Goal: Check status

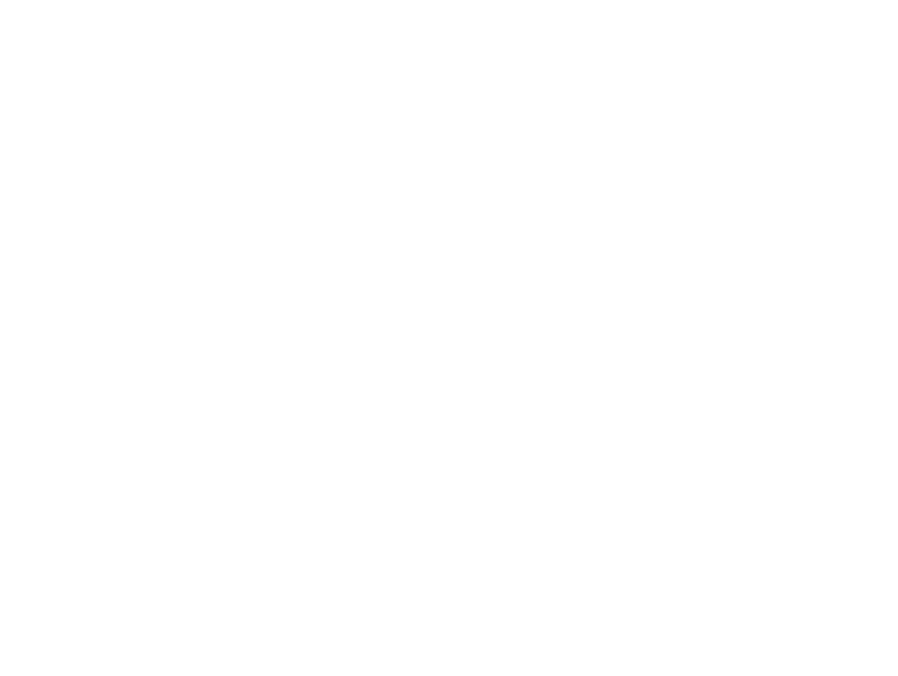
type input "[EMAIL_ADDRESS][DOMAIN_NAME]"
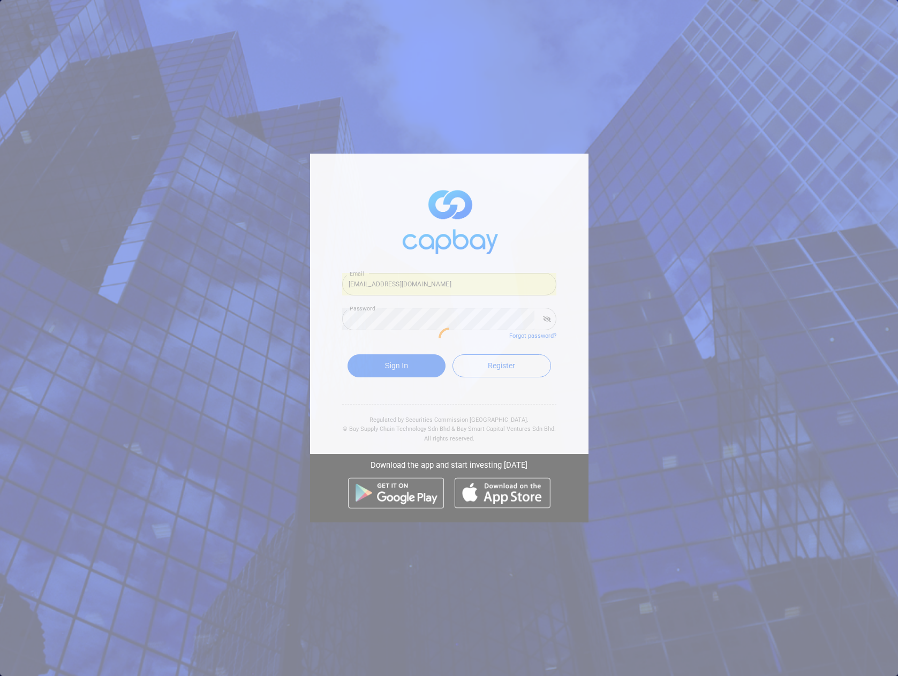
click at [238, 139] on div at bounding box center [449, 338] width 898 height 676
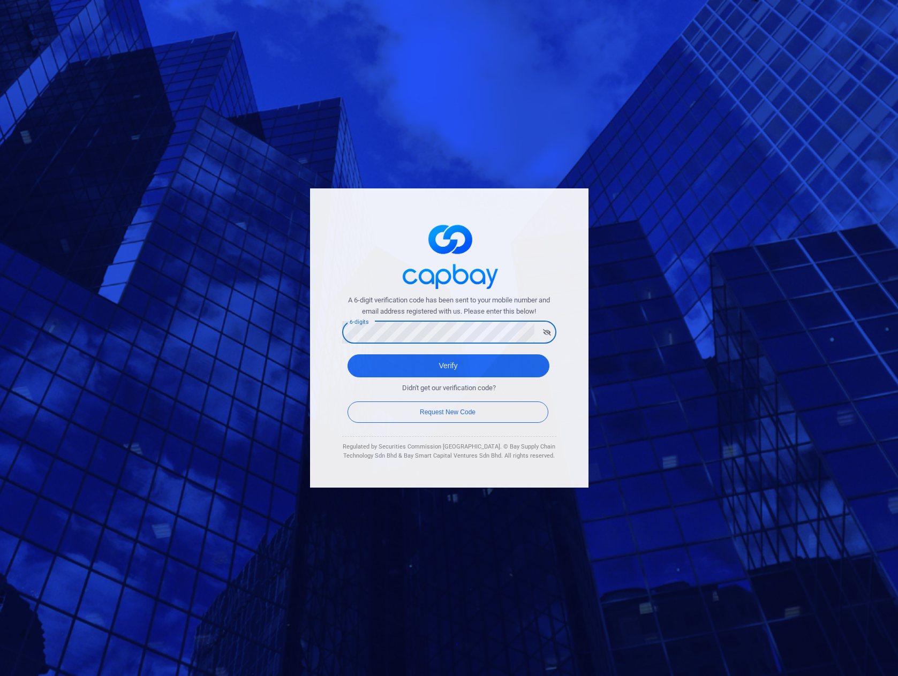
click at [346, 229] on div "A 6-digit verification code has been sent to your mobile number and email addre…" at bounding box center [449, 337] width 278 height 299
click at [443, 369] on button "Verify" at bounding box center [448, 365] width 202 height 23
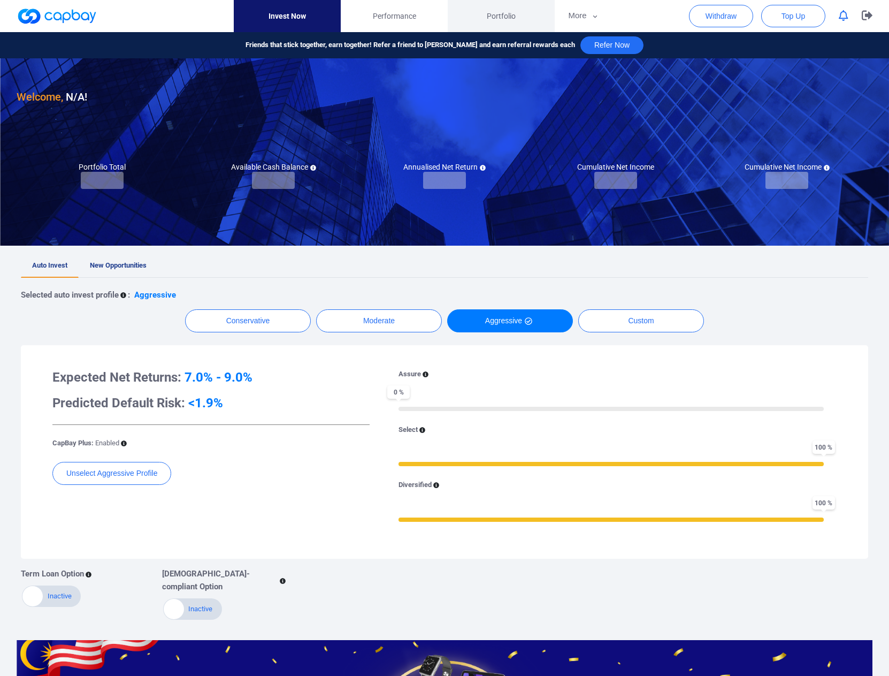
click at [506, 12] on span "Portfolio" at bounding box center [501, 16] width 29 height 12
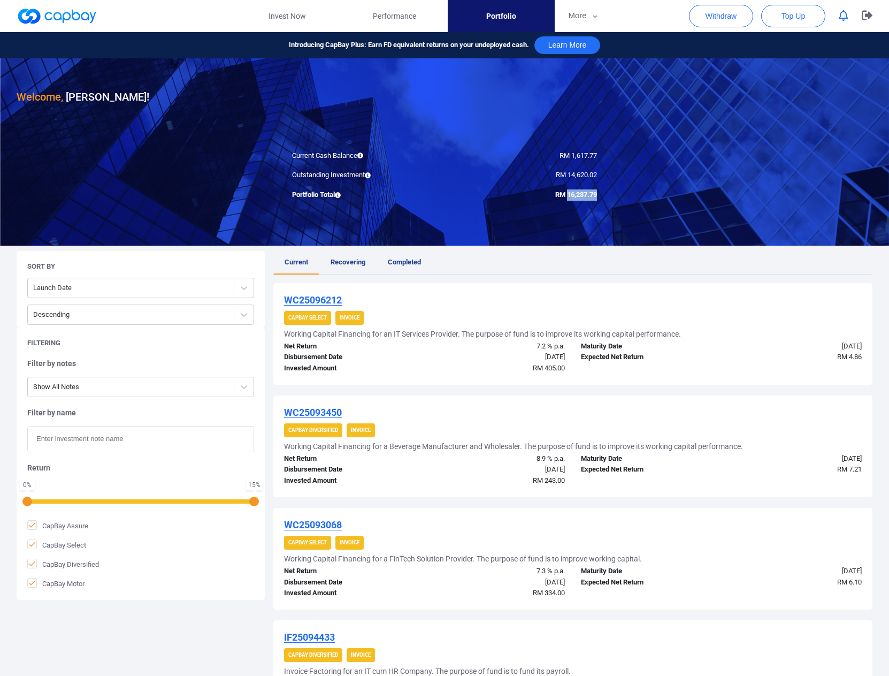
drag, startPoint x: 566, startPoint y: 195, endPoint x: 596, endPoint y: 197, distance: 29.5
click at [596, 197] on span "RM 16,237.79" at bounding box center [577, 195] width 42 height 8
copy span "16,237.79"
click at [869, 13] on icon "button" at bounding box center [867, 16] width 11 height 10
